Goal: Task Accomplishment & Management: Manage account settings

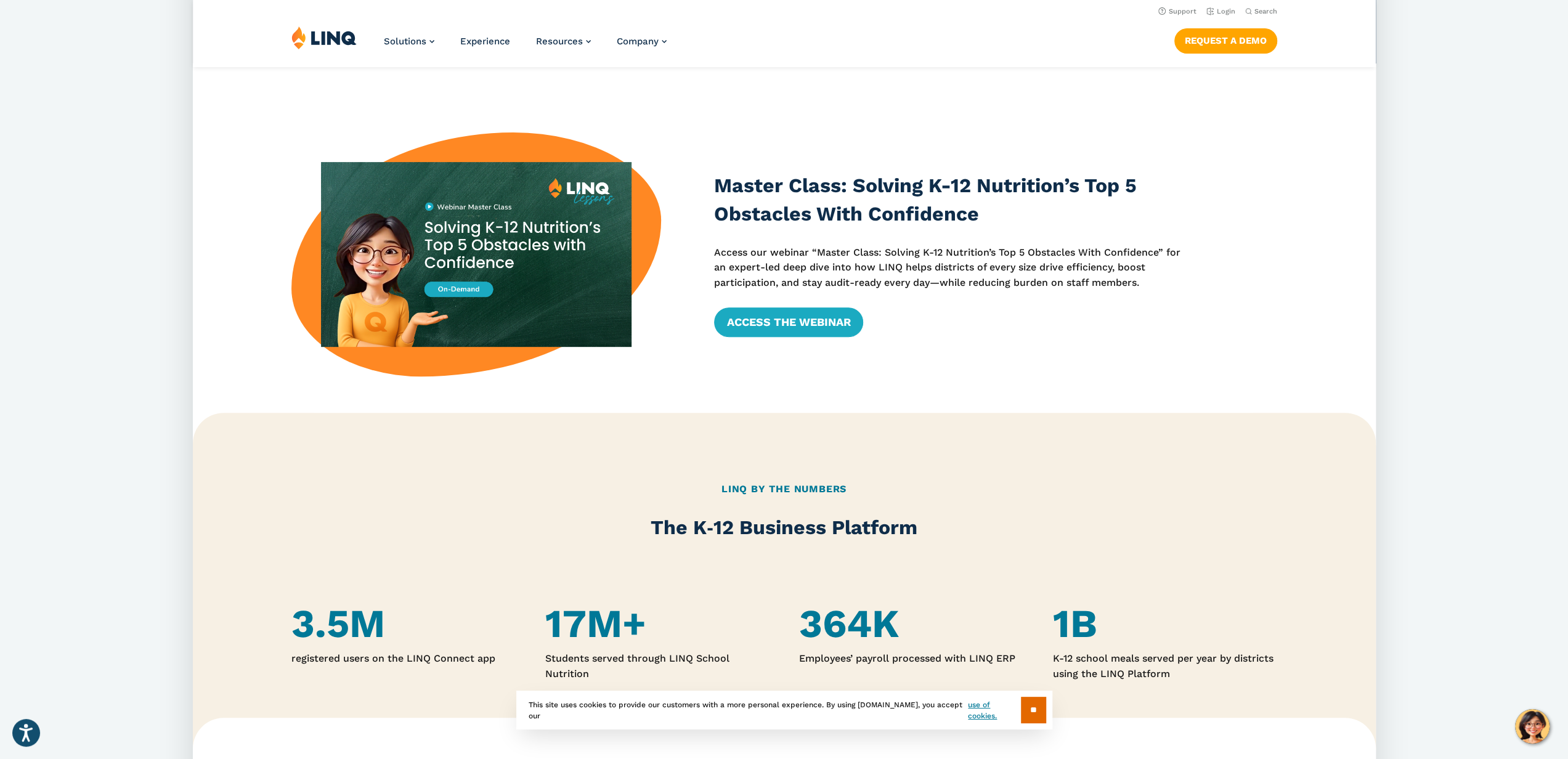
scroll to position [199, 0]
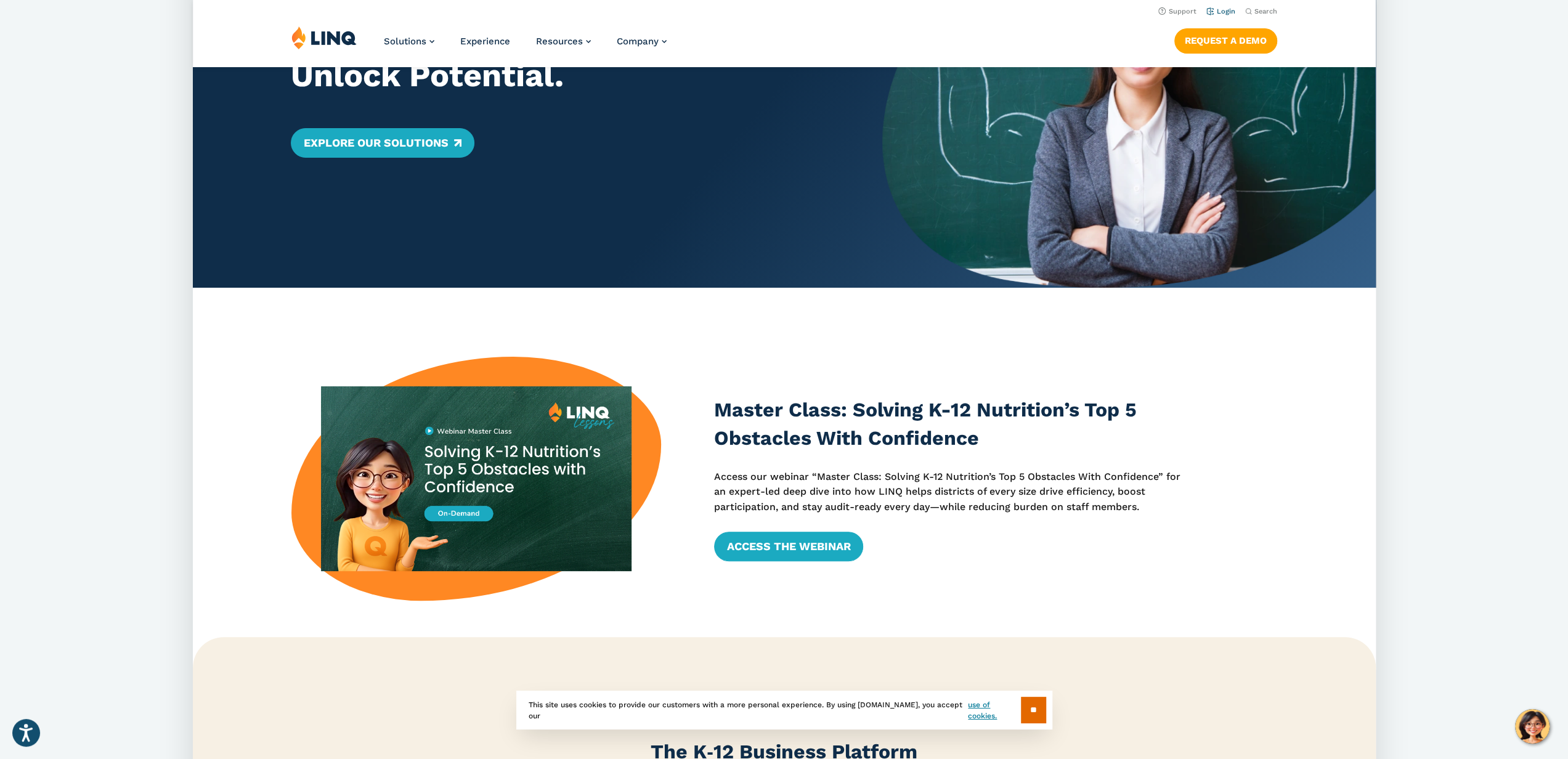
click at [1230, 15] on link "Login" at bounding box center [1220, 11] width 29 height 8
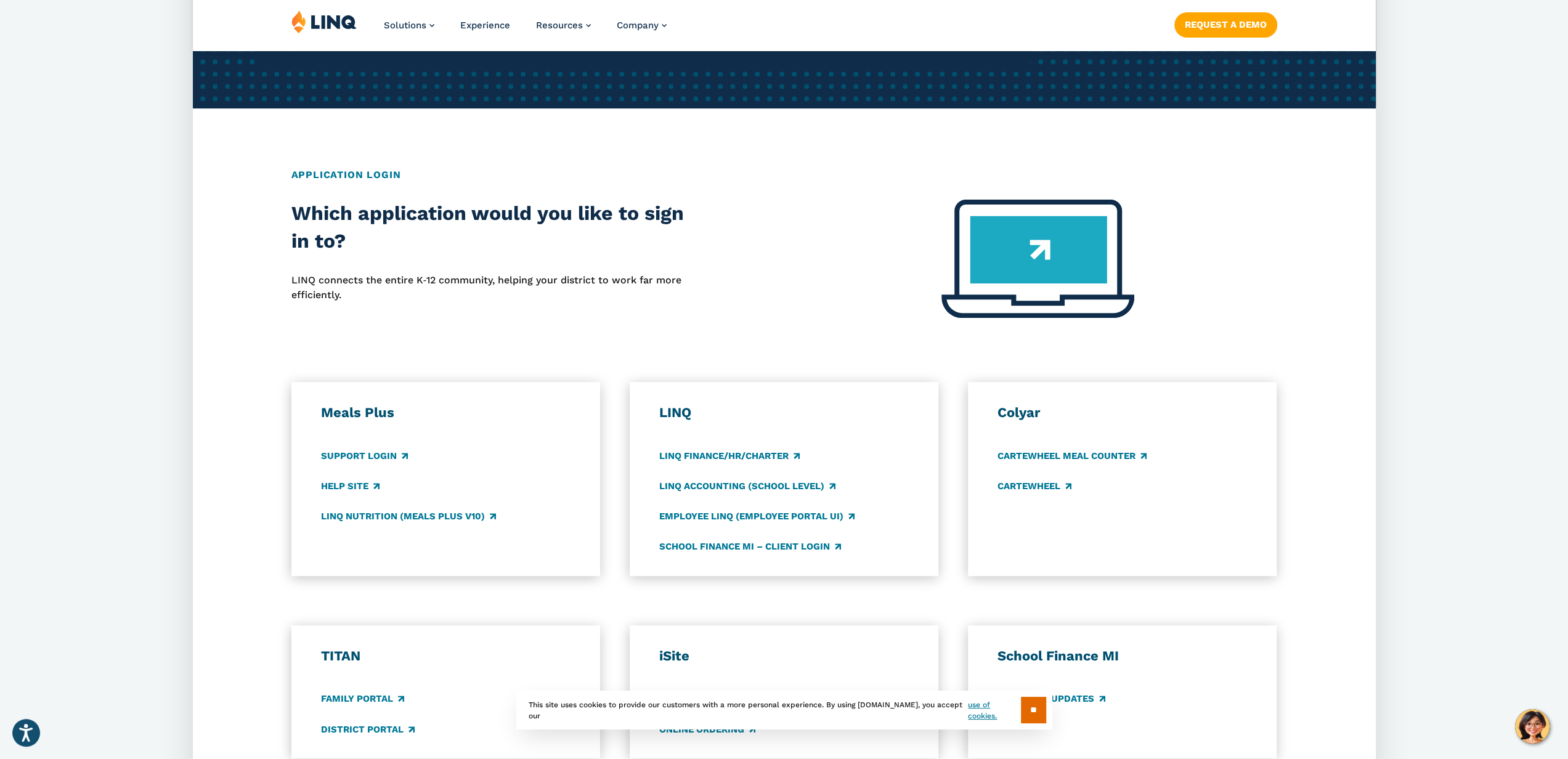
scroll to position [431, 0]
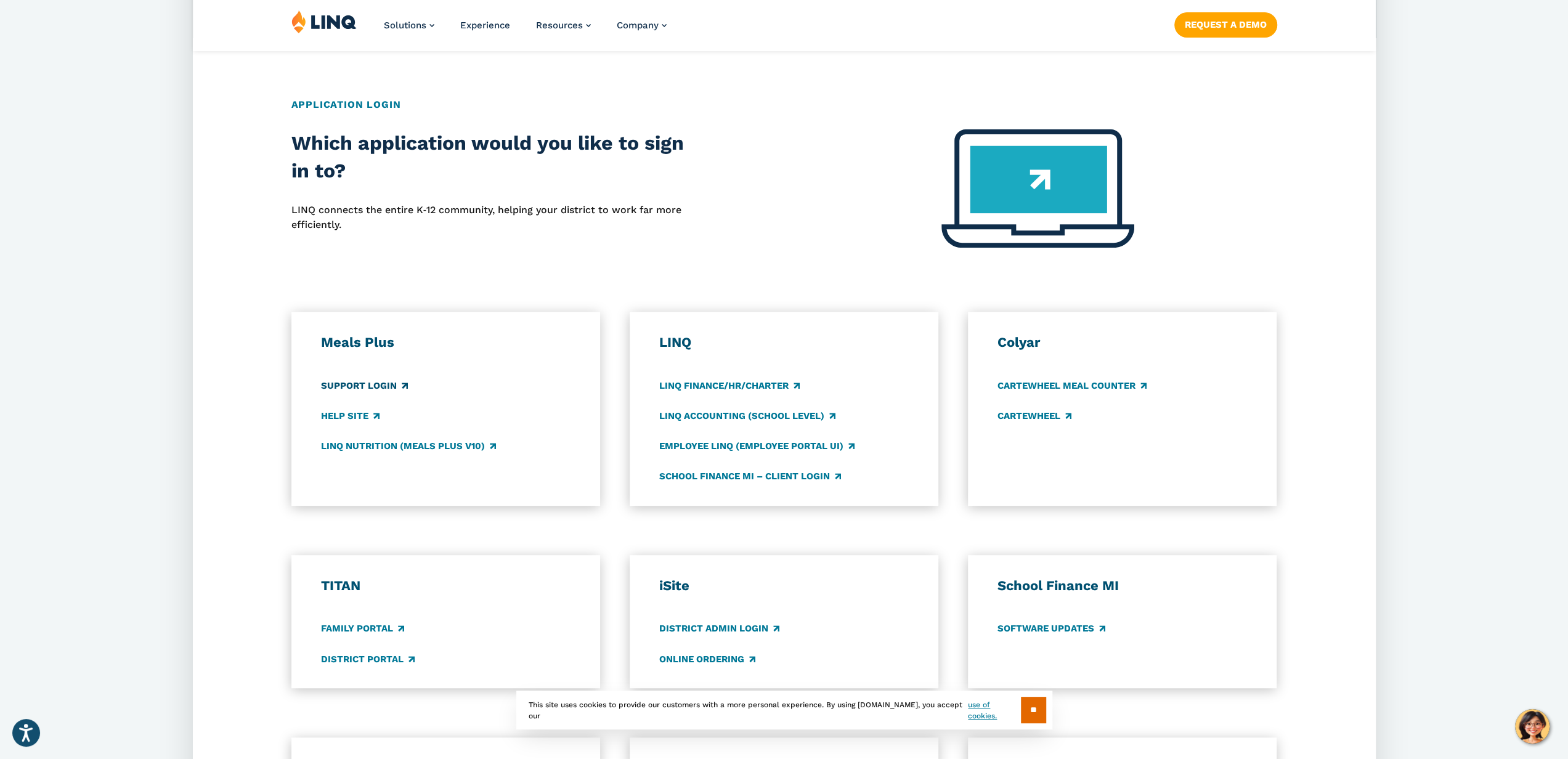
click at [362, 386] on link "Support Login" at bounding box center [364, 386] width 87 height 14
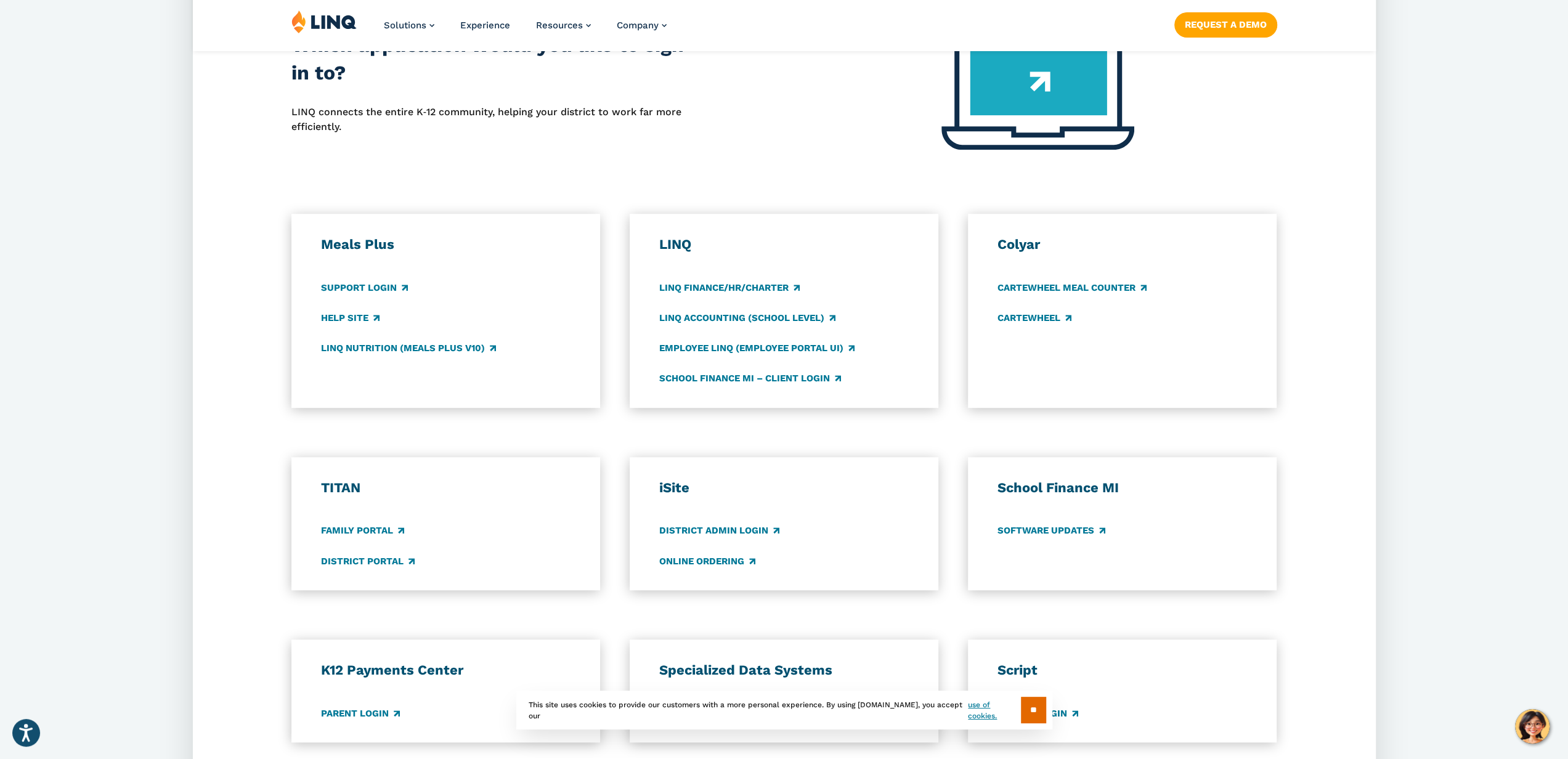
scroll to position [616, 0]
